Goal: Information Seeking & Learning: Learn about a topic

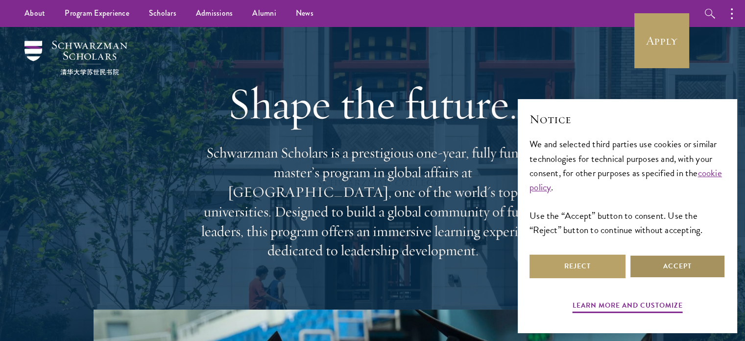
click at [635, 259] on button "Accept" at bounding box center [678, 266] width 96 height 24
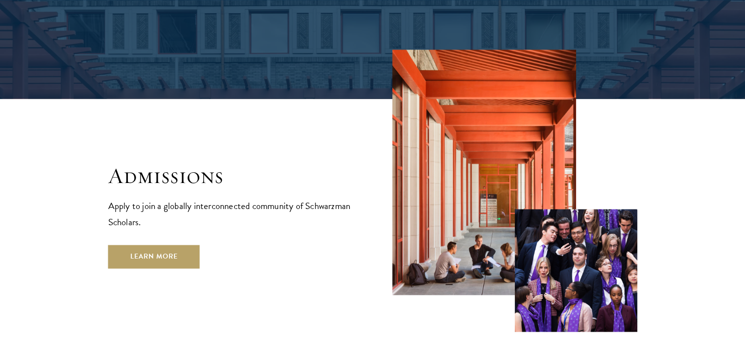
scroll to position [1539, 0]
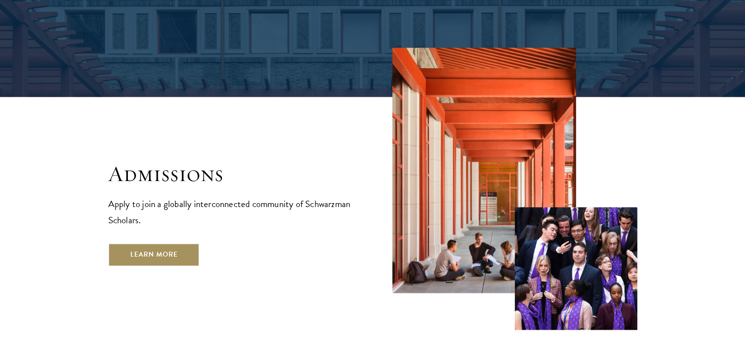
click at [165, 243] on link "Learn More" at bounding box center [154, 255] width 92 height 24
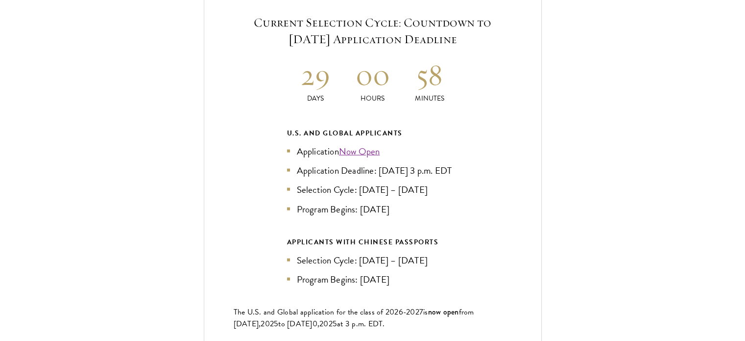
scroll to position [2144, 0]
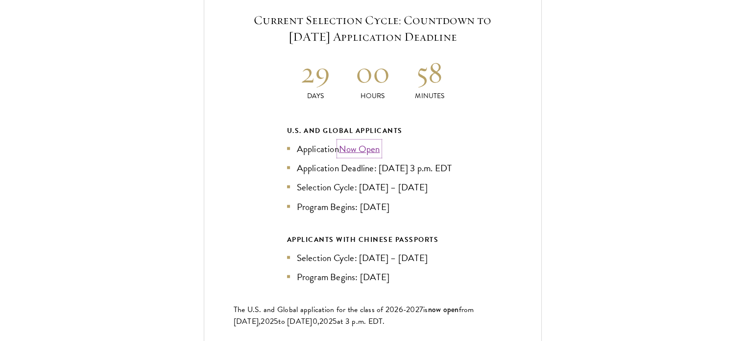
click at [363, 142] on link "Now Open" at bounding box center [359, 149] width 41 height 14
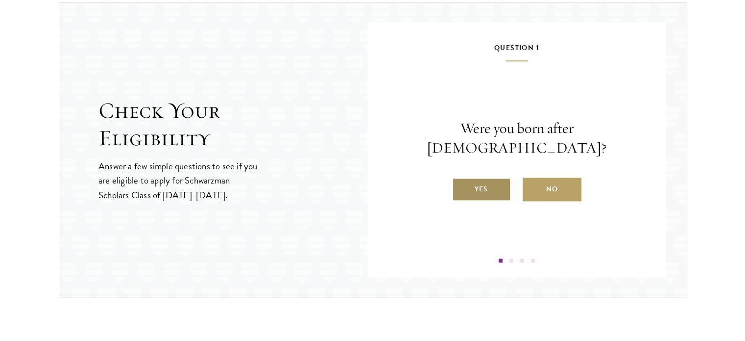
click at [476, 178] on label "Yes" at bounding box center [481, 189] width 59 height 24
click at [461, 178] on input "Yes" at bounding box center [456, 182] width 9 height 9
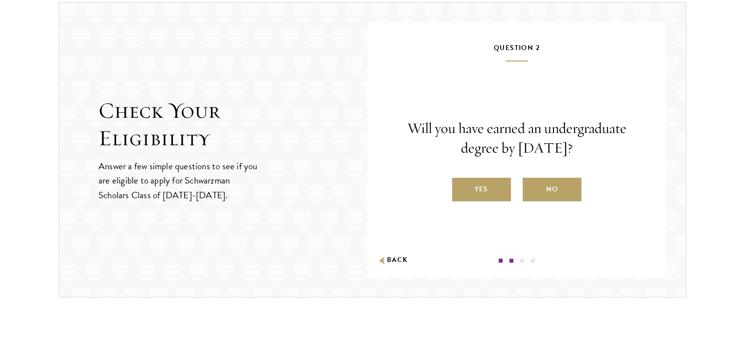
click at [476, 178] on label "Yes" at bounding box center [481, 189] width 59 height 24
click at [461, 178] on input "Yes" at bounding box center [456, 182] width 9 height 9
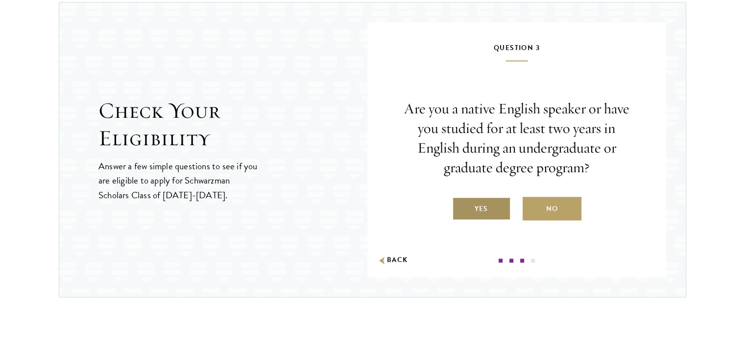
click at [482, 201] on label "Yes" at bounding box center [481, 208] width 59 height 24
click at [461, 201] on input "Yes" at bounding box center [456, 202] width 9 height 9
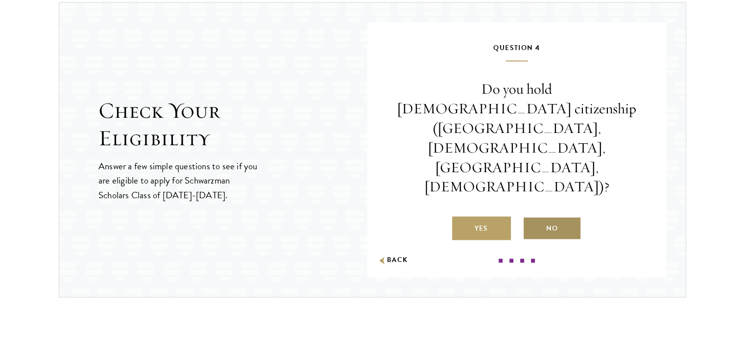
click at [561, 216] on label "No" at bounding box center [552, 228] width 59 height 24
click at [532, 218] on input "No" at bounding box center [527, 222] width 9 height 9
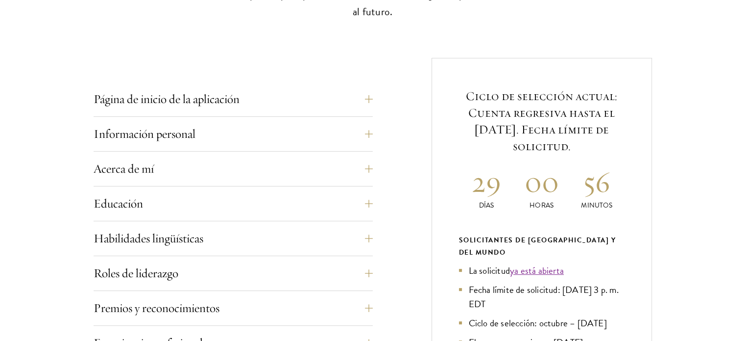
scroll to position [343, 0]
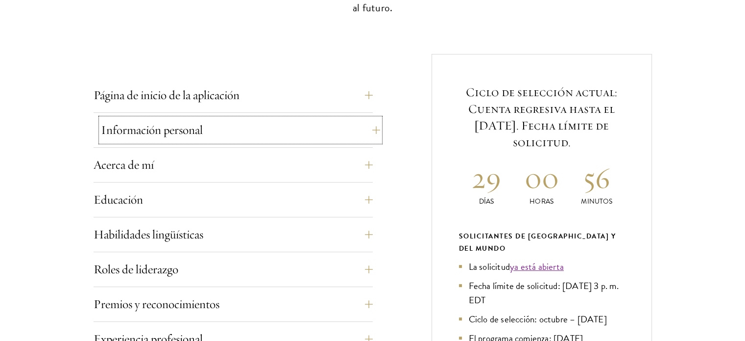
click at [376, 133] on button "Información personal" at bounding box center [240, 130] width 279 height 24
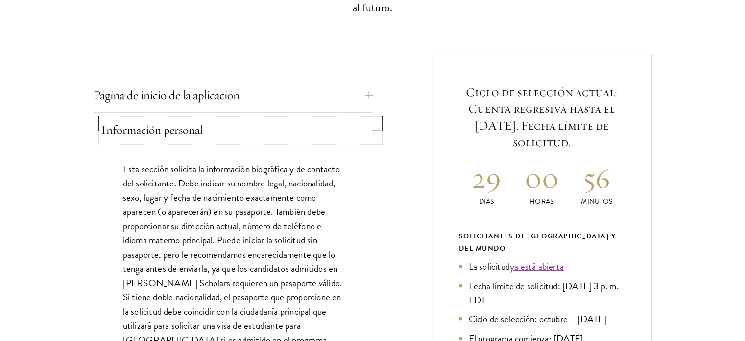
click at [376, 133] on button "Información personal" at bounding box center [240, 130] width 279 height 24
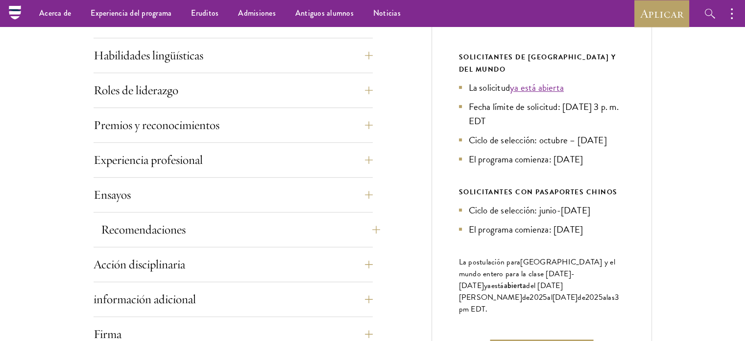
scroll to position [519, 0]
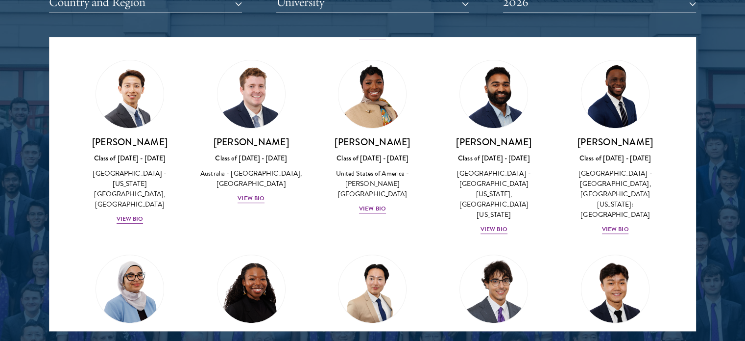
scroll to position [386, 0]
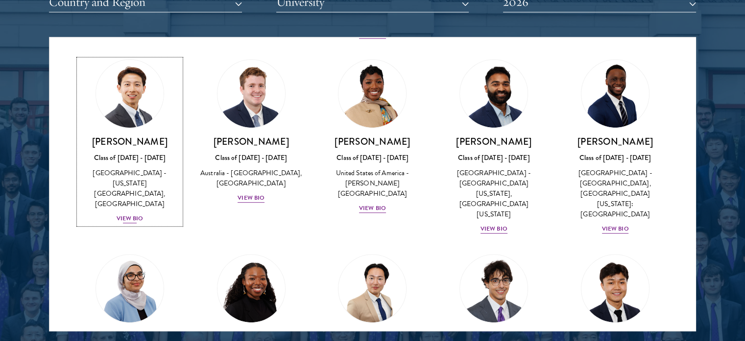
click at [137, 89] on img at bounding box center [130, 93] width 74 height 74
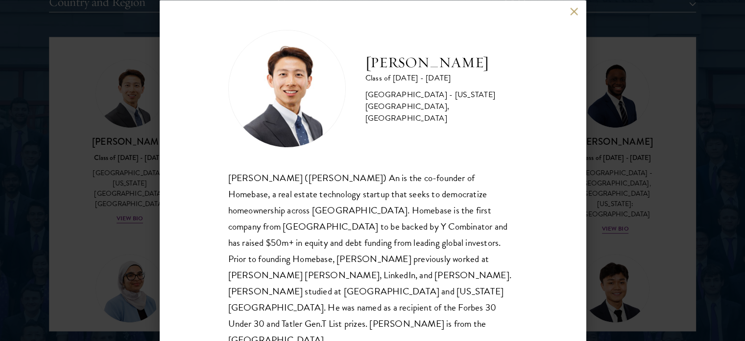
scroll to position [3, 0]
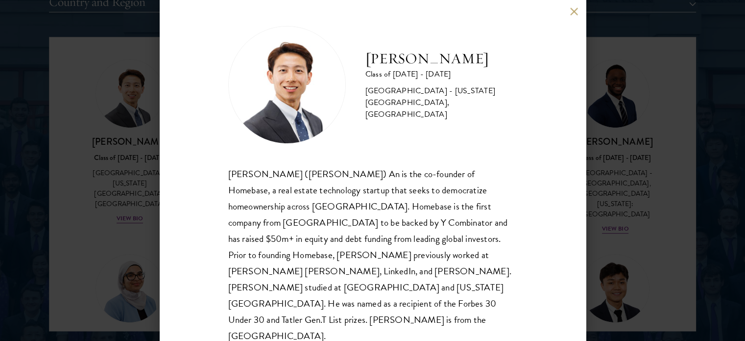
click at [576, 15] on button at bounding box center [574, 11] width 8 height 8
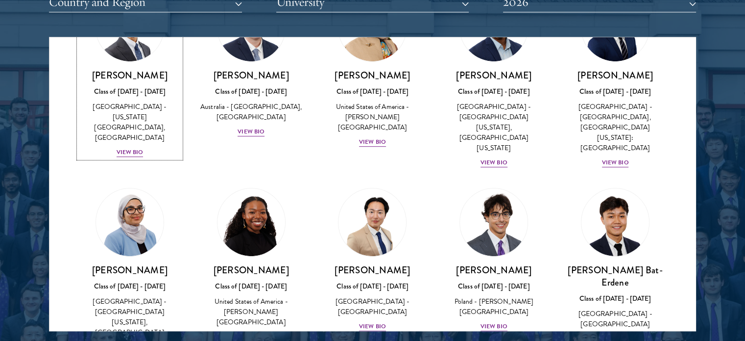
scroll to position [453, 0]
click at [494, 191] on img at bounding box center [494, 221] width 74 height 74
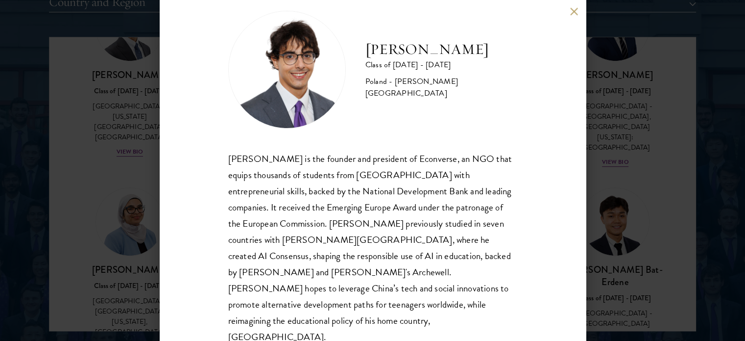
scroll to position [20, 0]
click at [572, 12] on button at bounding box center [574, 11] width 8 height 8
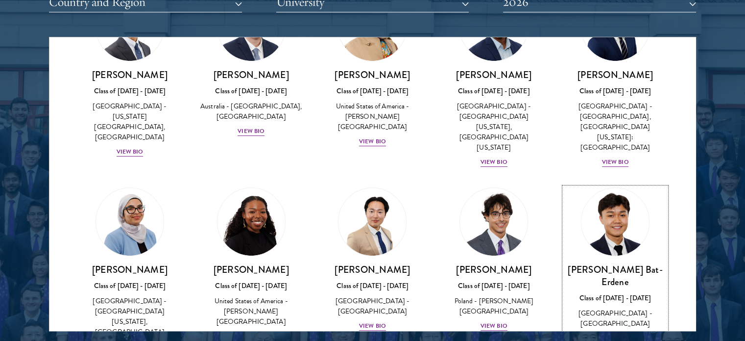
click at [597, 184] on img at bounding box center [615, 221] width 74 height 74
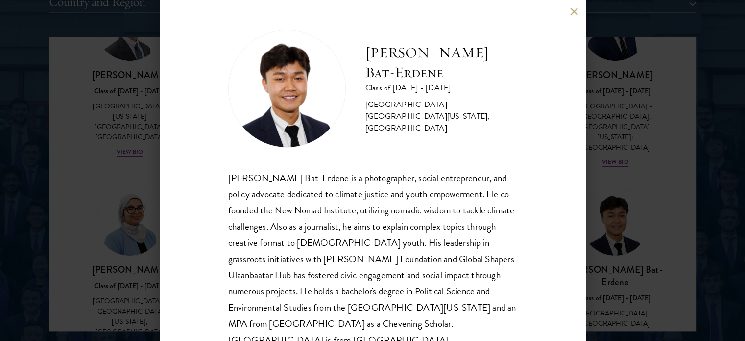
scroll to position [20, 0]
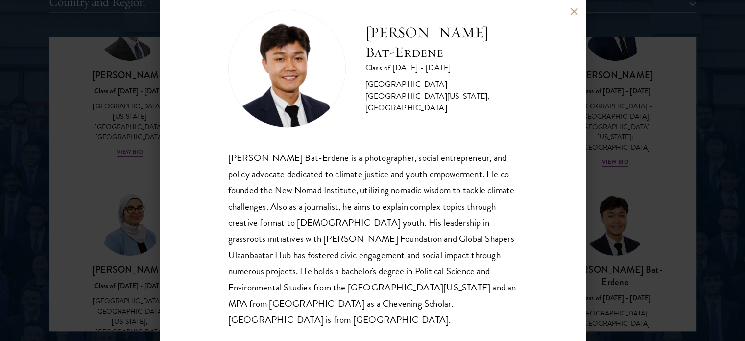
click at [575, 9] on button at bounding box center [574, 11] width 8 height 8
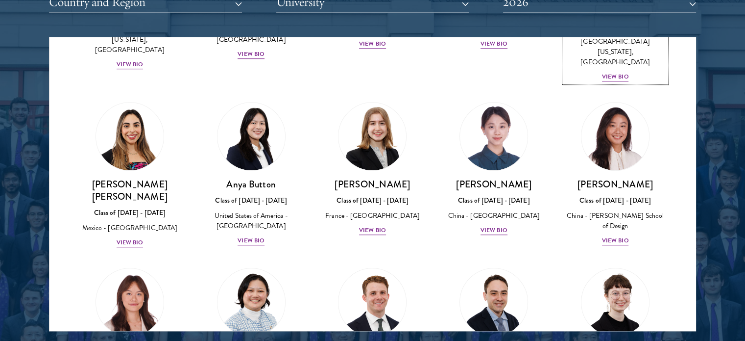
scroll to position [736, 0]
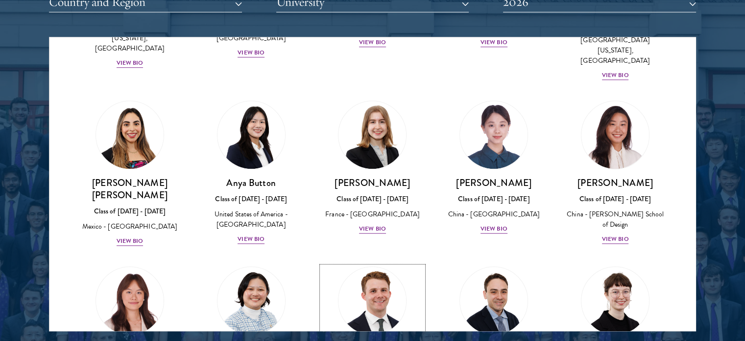
click at [359, 263] on img at bounding box center [373, 300] width 74 height 74
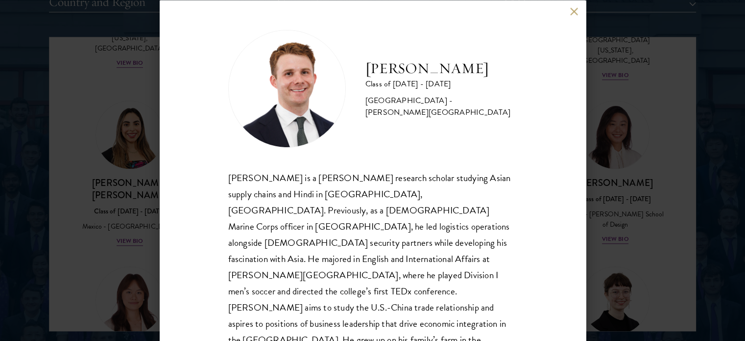
scroll to position [3, 0]
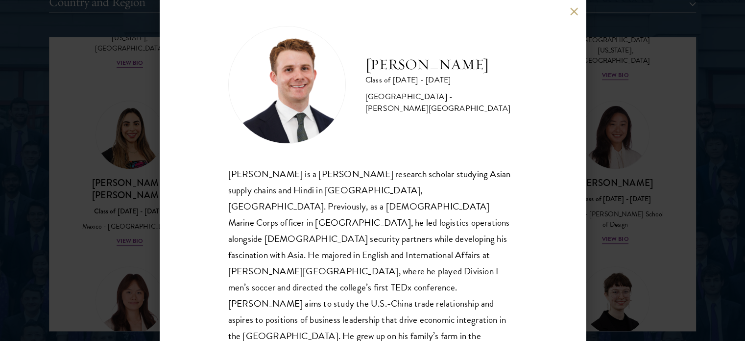
click at [574, 14] on button at bounding box center [574, 11] width 8 height 8
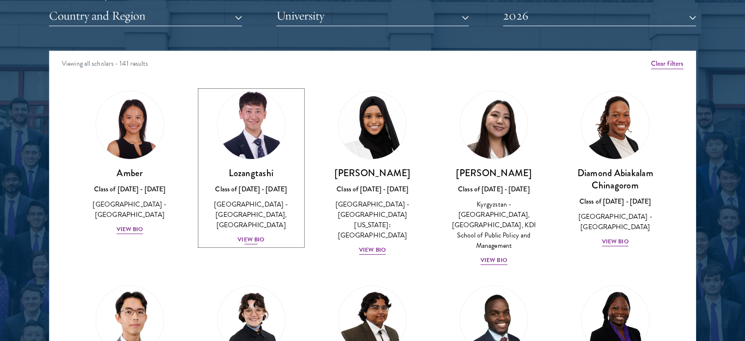
click at [233, 117] on img at bounding box center [251, 125] width 74 height 74
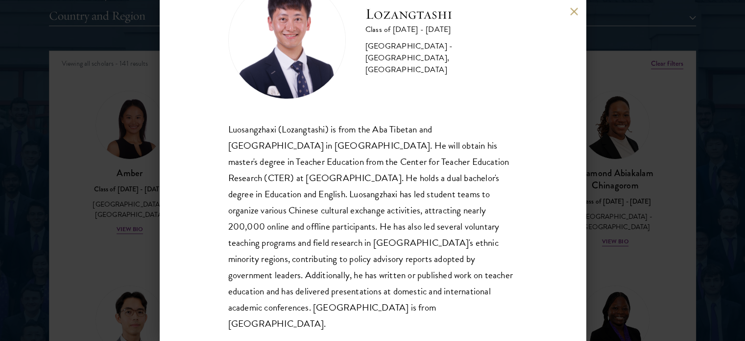
scroll to position [49, 0]
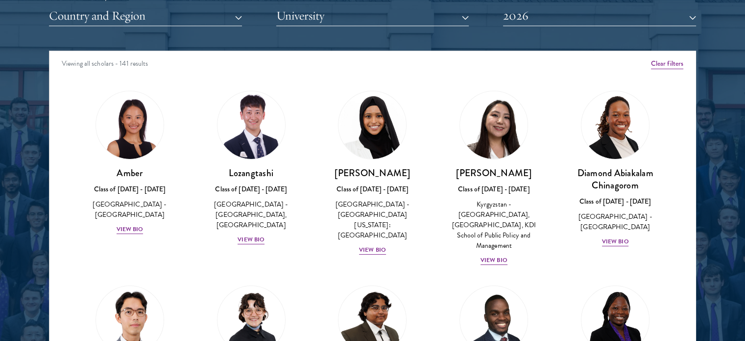
scroll to position [1253, 0]
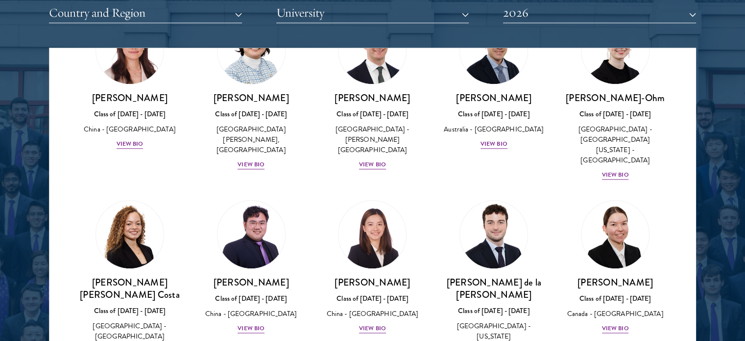
scroll to position [994, 0]
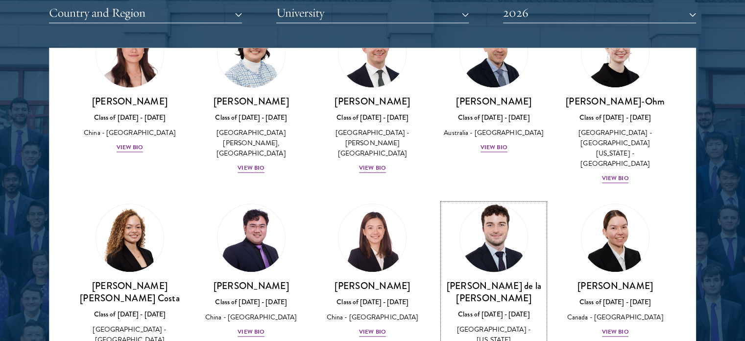
click at [465, 200] on img at bounding box center [494, 237] width 74 height 74
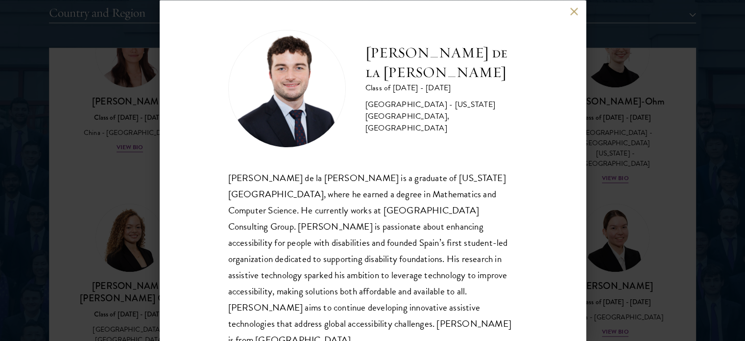
scroll to position [3, 0]
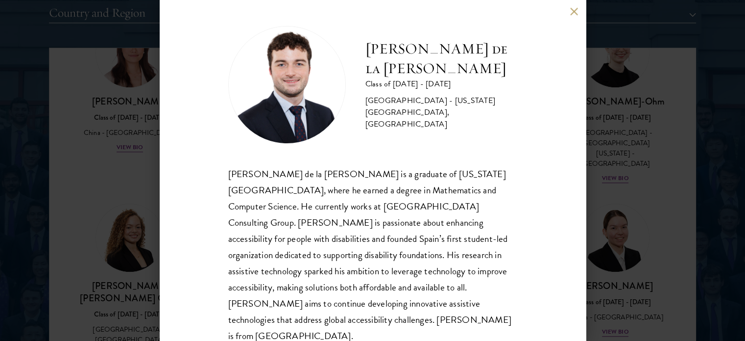
click at [625, 177] on div "[PERSON_NAME] de la [PERSON_NAME] Class of [DATE] - [DATE] [GEOGRAPHIC_DATA] - …" at bounding box center [372, 170] width 745 height 341
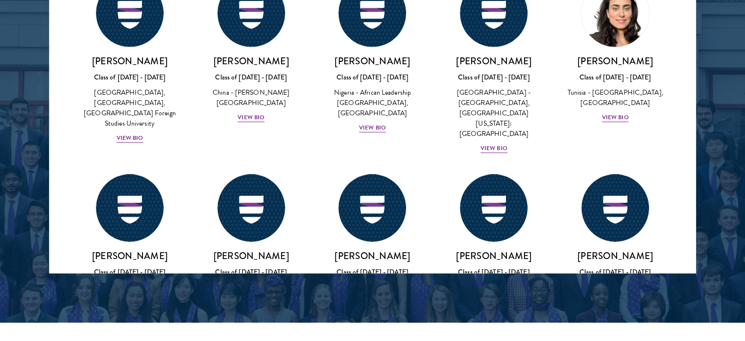
scroll to position [3008, 0]
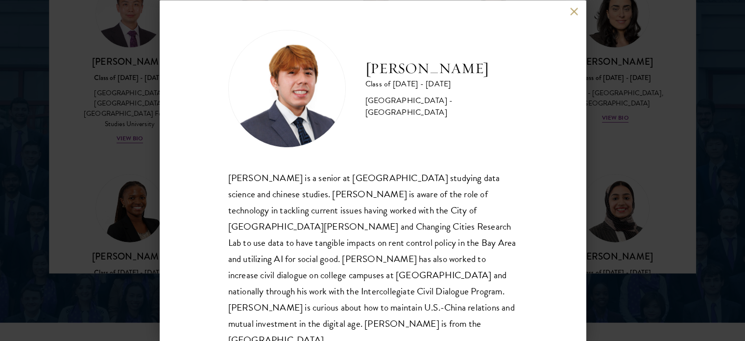
click at [643, 156] on div "[PERSON_NAME] Class of [DATE] - [DATE] [GEOGRAPHIC_DATA] - [GEOGRAPHIC_DATA] [P…" at bounding box center [372, 170] width 745 height 341
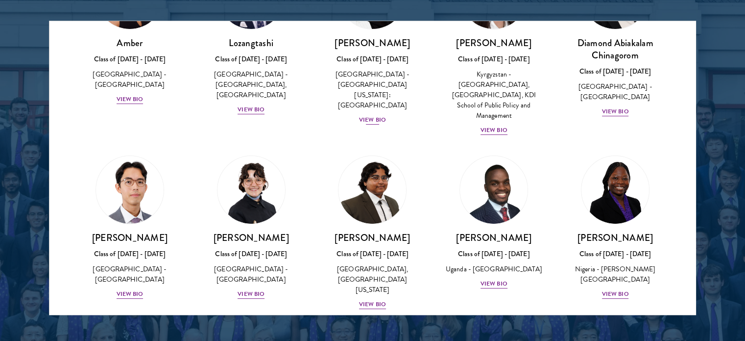
scroll to position [101, 0]
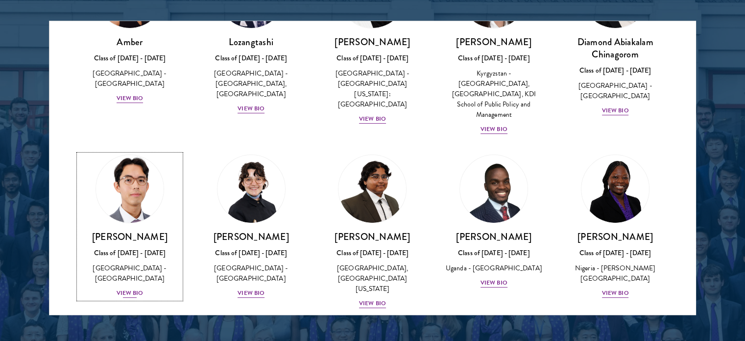
click at [125, 193] on img at bounding box center [130, 188] width 74 height 74
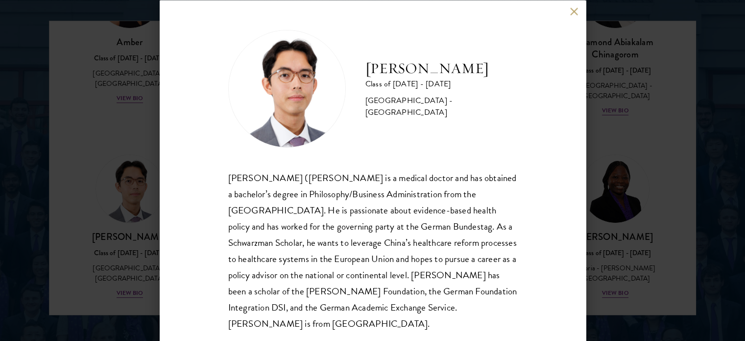
scroll to position [20, 0]
